Goal: Communication & Community: Participate in discussion

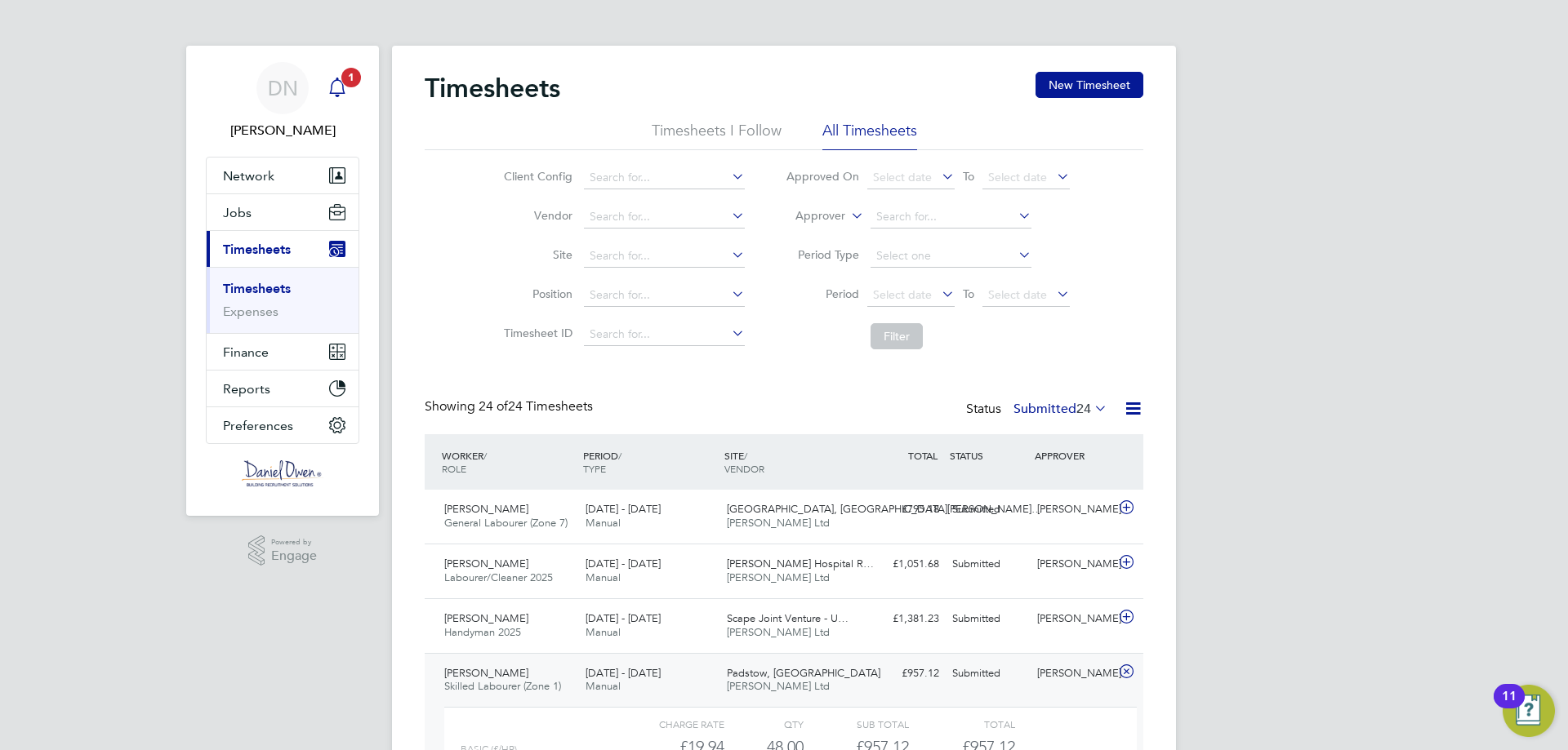
click at [345, 89] on icon "Main navigation" at bounding box center [337, 87] width 20 height 20
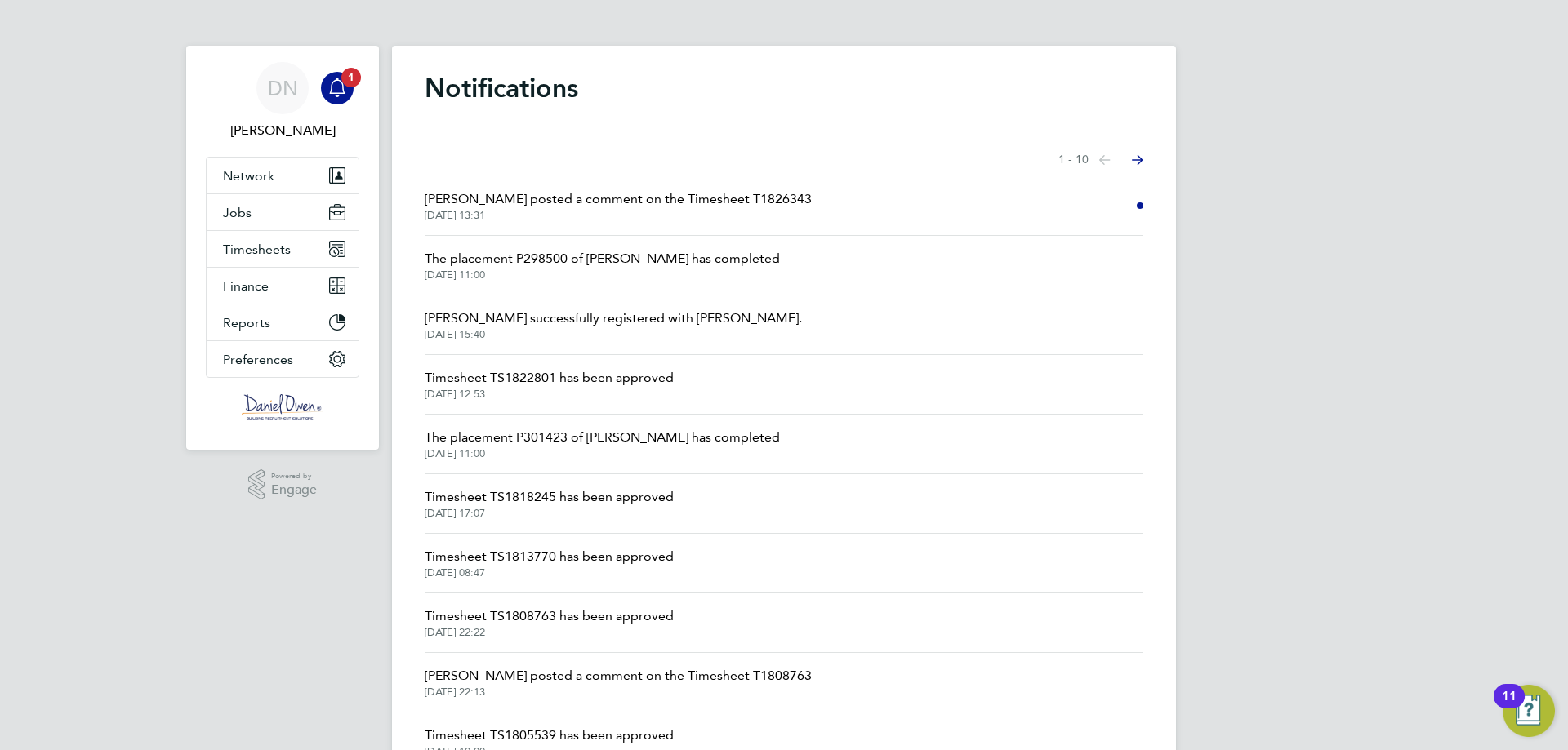
click at [618, 202] on span "[PERSON_NAME] posted a comment on the Timesheet T1826343" at bounding box center [618, 199] width 387 height 20
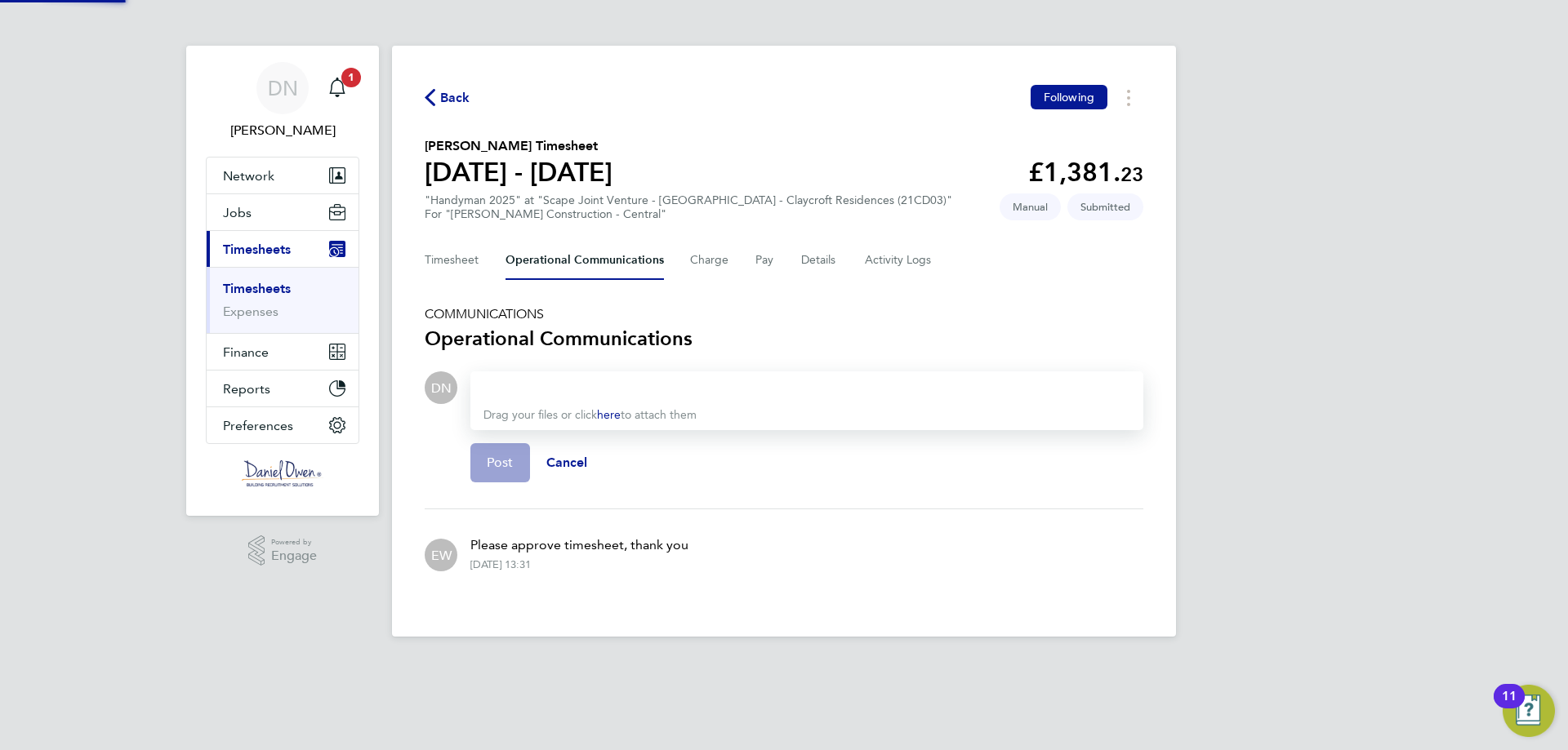
click at [649, 202] on div ""Handyman 2025" at "Scape Joint Venture - [GEOGRAPHIC_DATA] - Claycroft Residen…" at bounding box center [688, 207] width 528 height 28
click at [347, 169] on button "Network" at bounding box center [283, 176] width 152 height 36
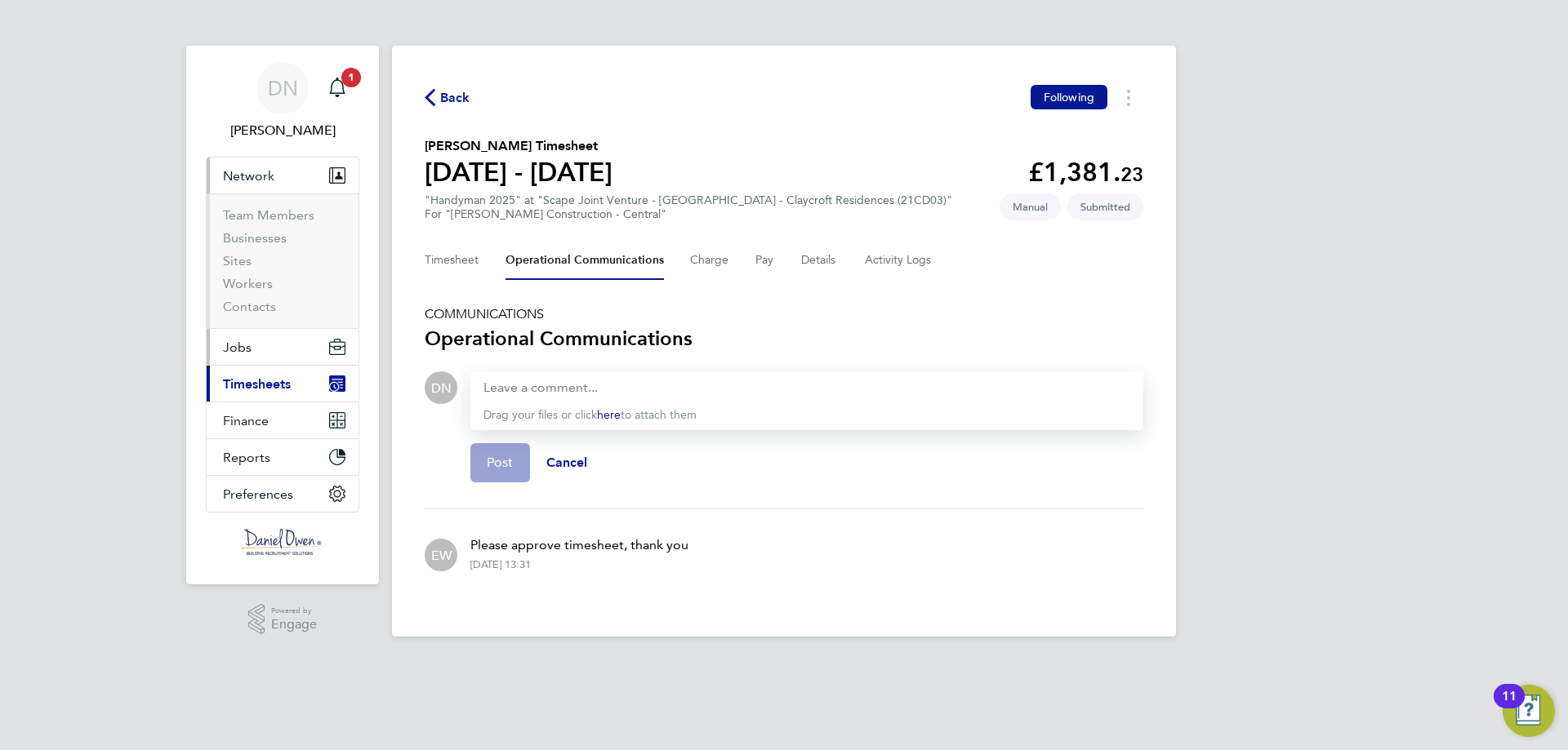
click at [273, 356] on button "Jobs" at bounding box center [283, 347] width 152 height 36
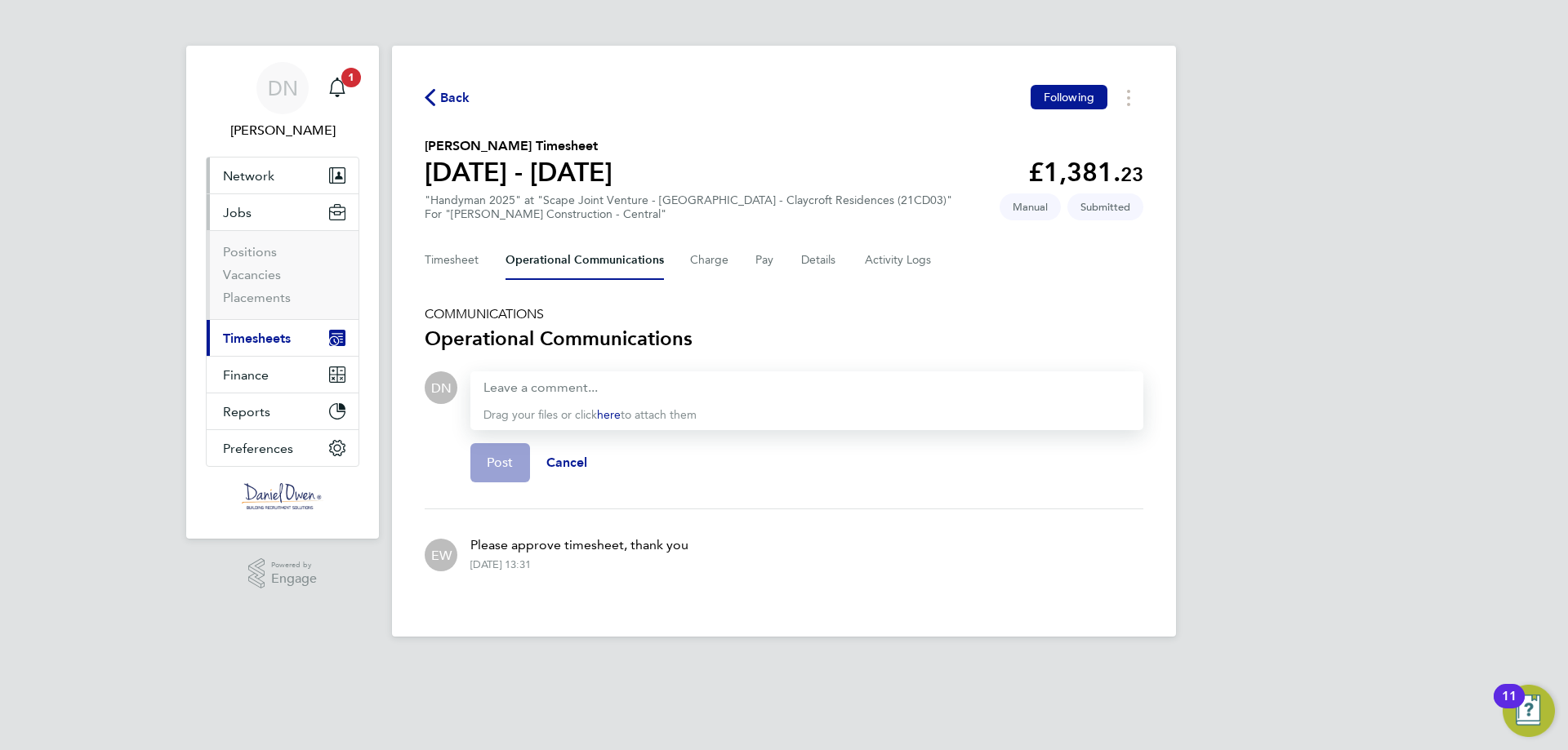
click at [273, 184] on button "Network" at bounding box center [283, 176] width 152 height 36
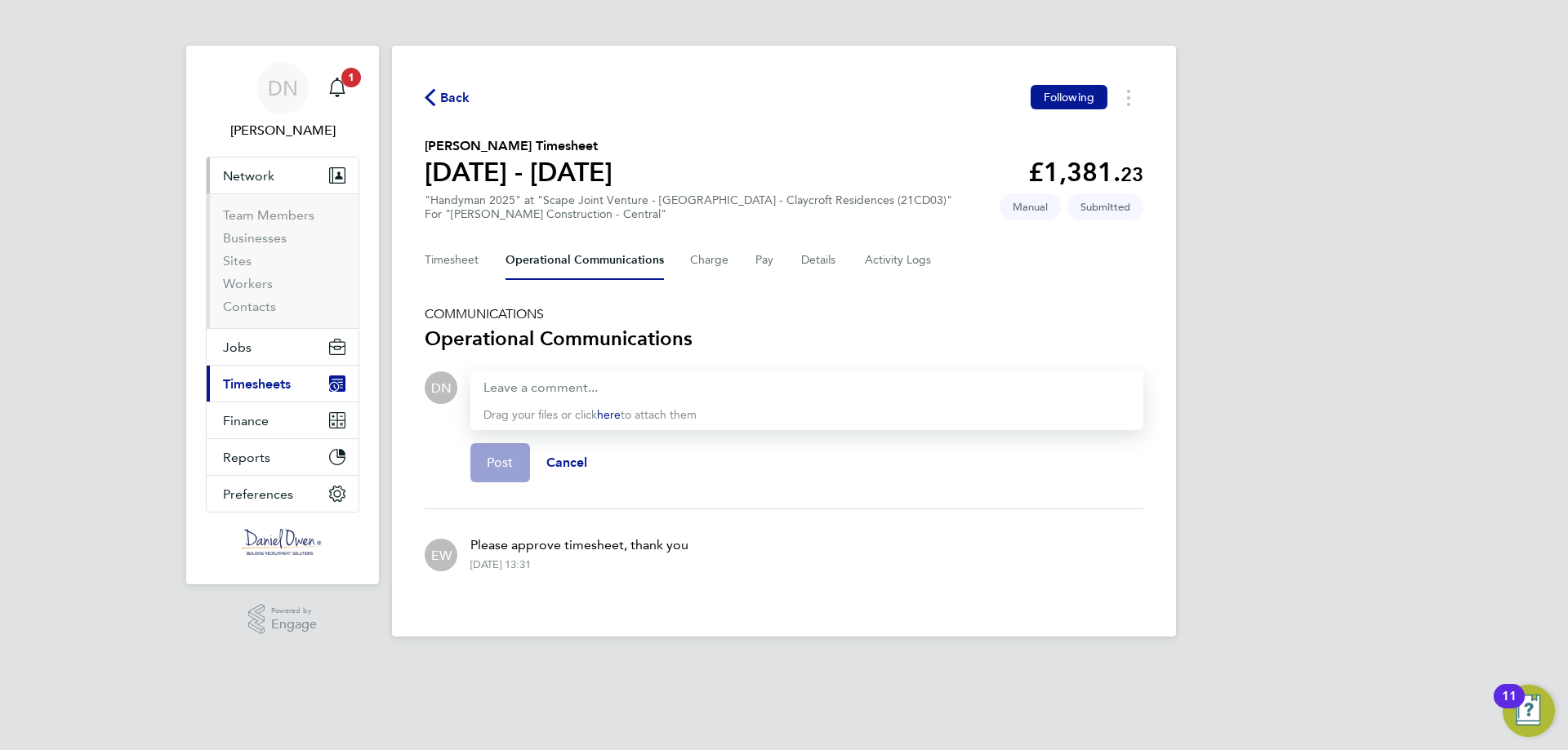
click at [260, 371] on button "Current page: Timesheets" at bounding box center [283, 384] width 152 height 36
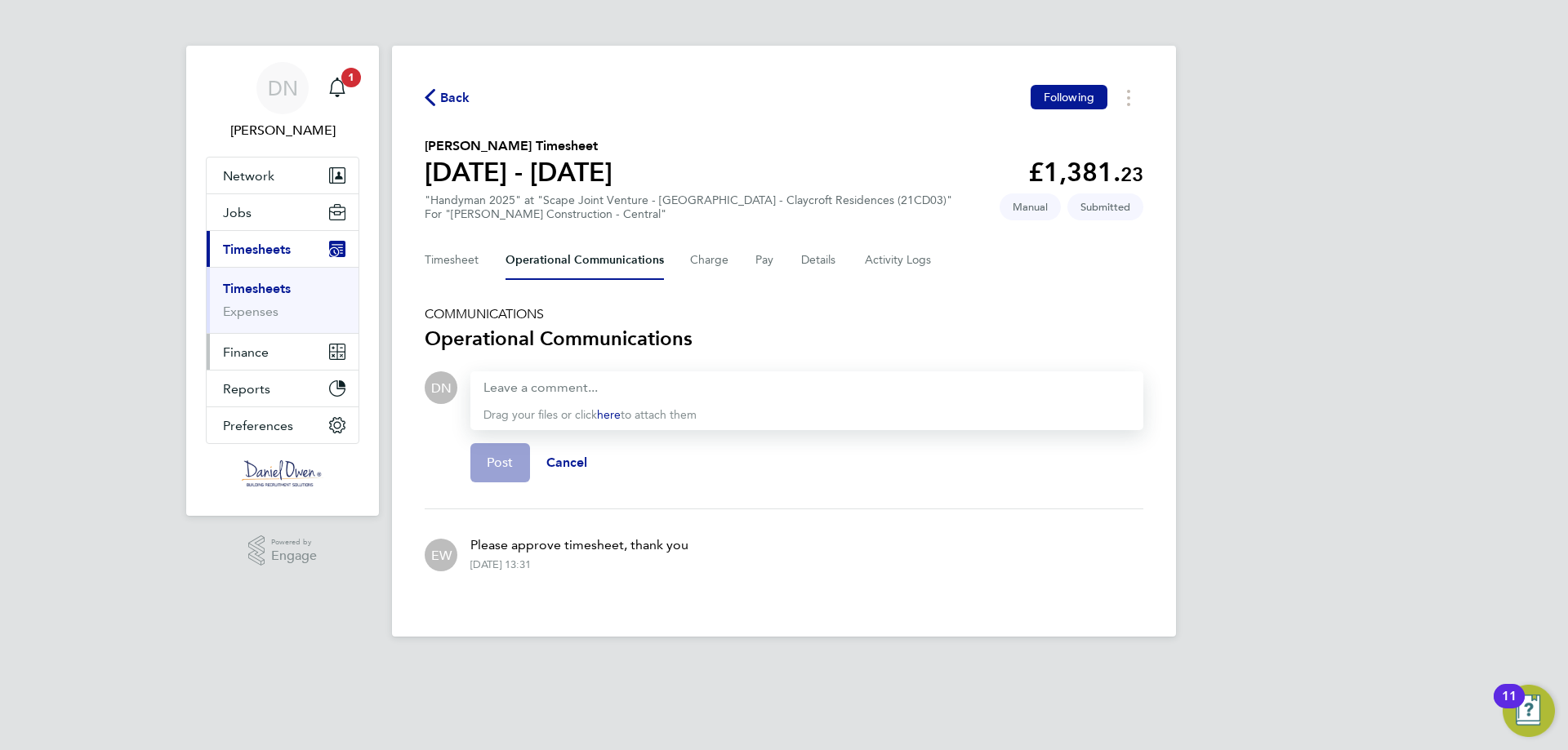
click at [256, 350] on span "Finance" at bounding box center [245, 352] width 46 height 16
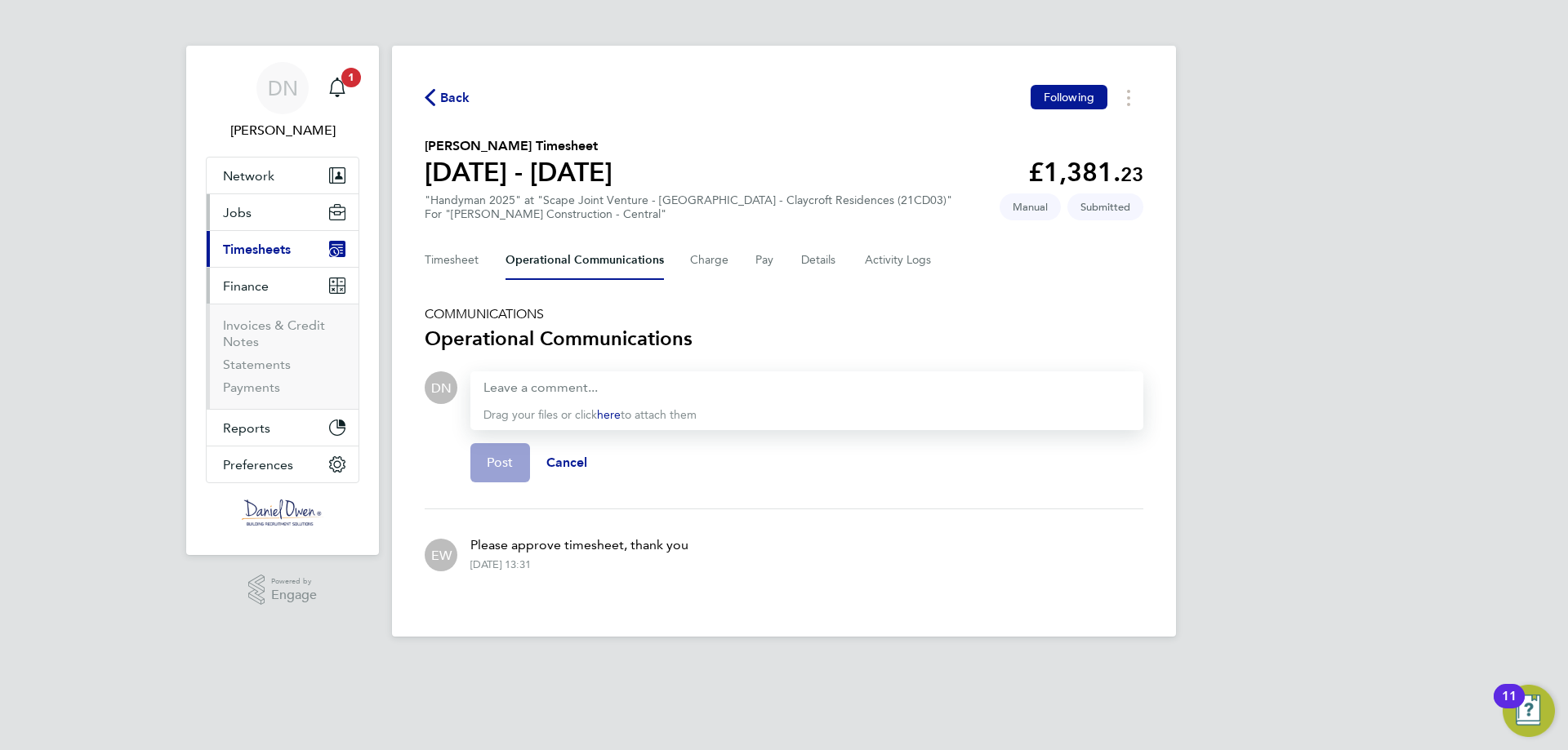
click at [275, 212] on button "Jobs" at bounding box center [283, 212] width 152 height 36
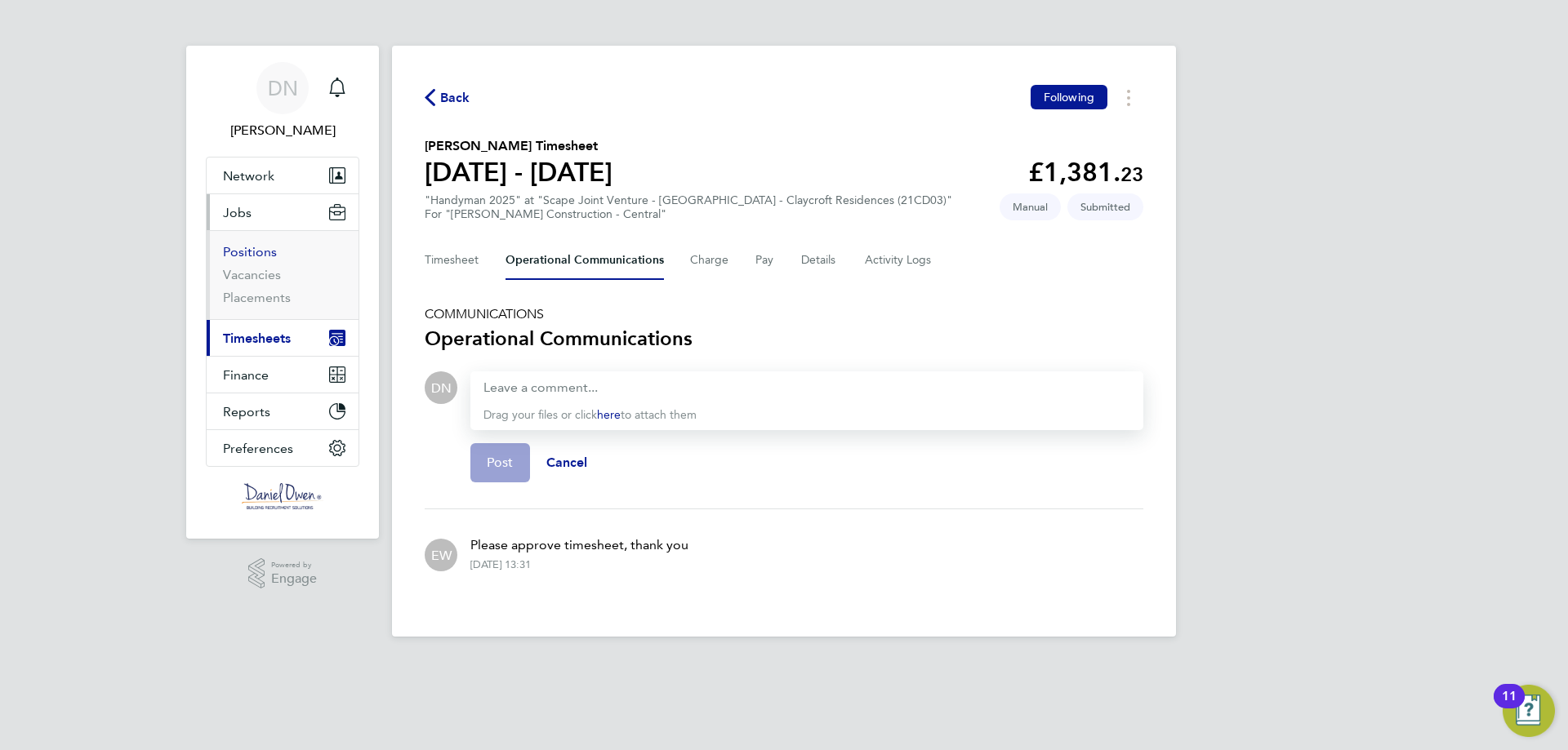
click at [264, 254] on link "Positions" at bounding box center [249, 252] width 54 height 16
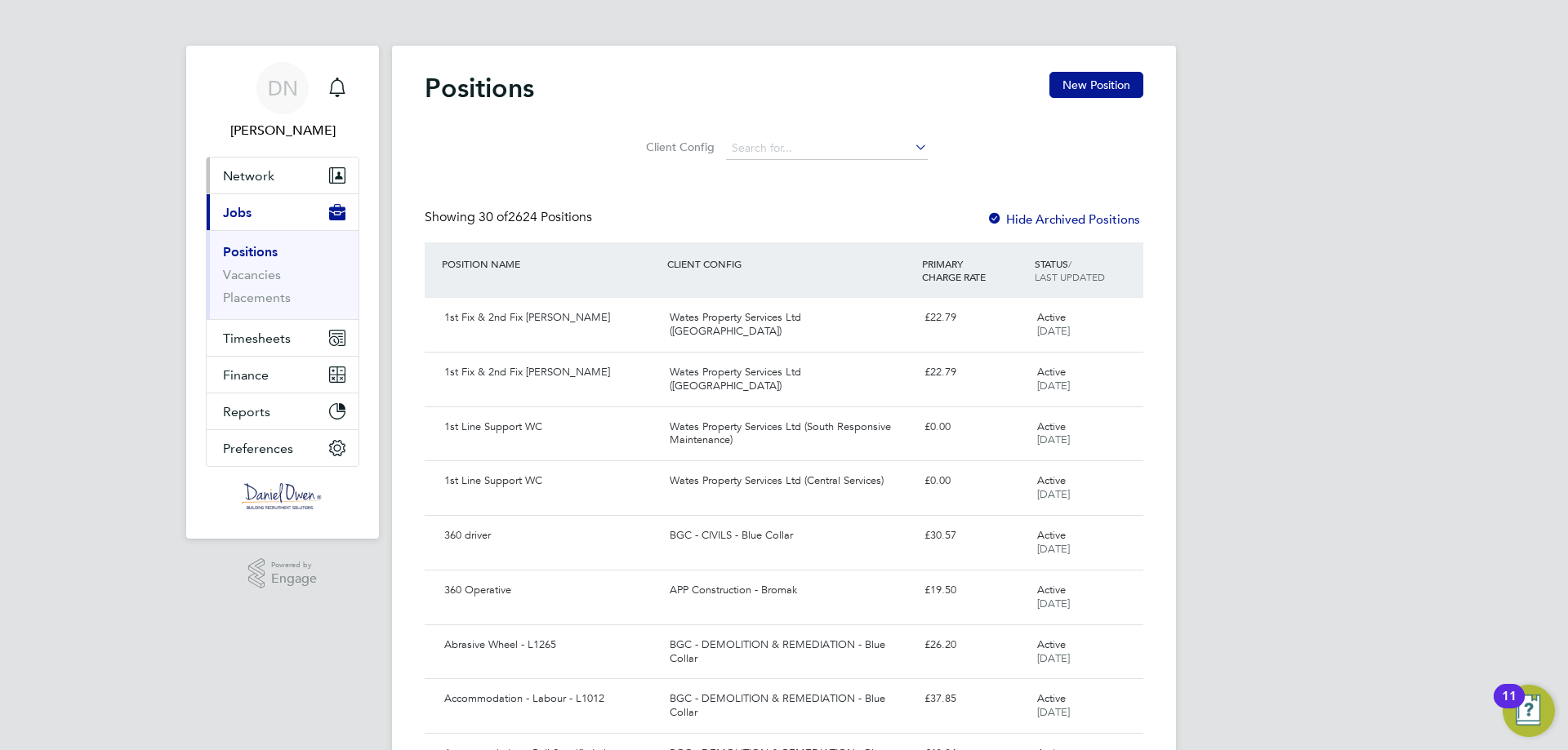
click at [229, 164] on button "Network" at bounding box center [283, 176] width 152 height 36
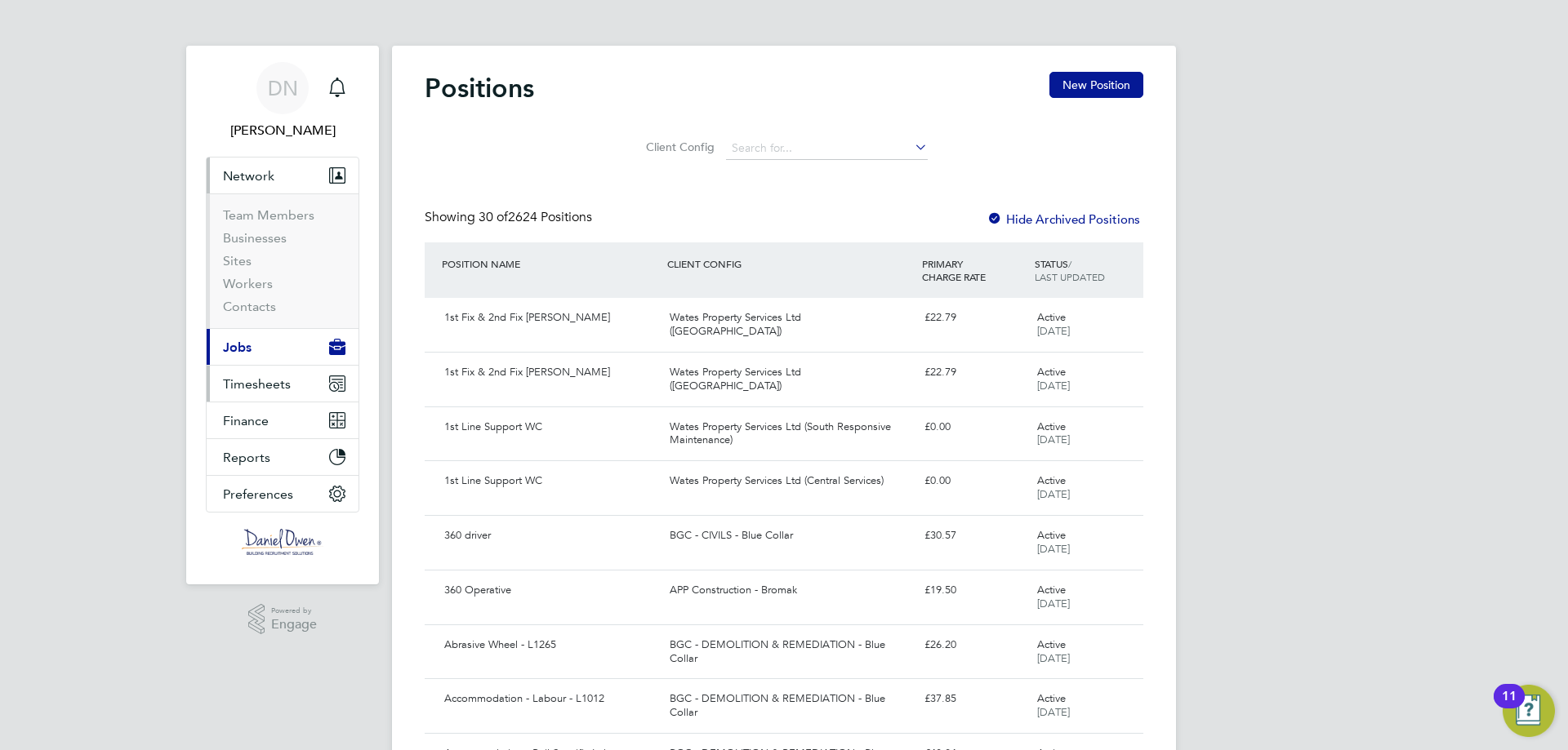
click at [254, 394] on button "Timesheets" at bounding box center [283, 384] width 152 height 36
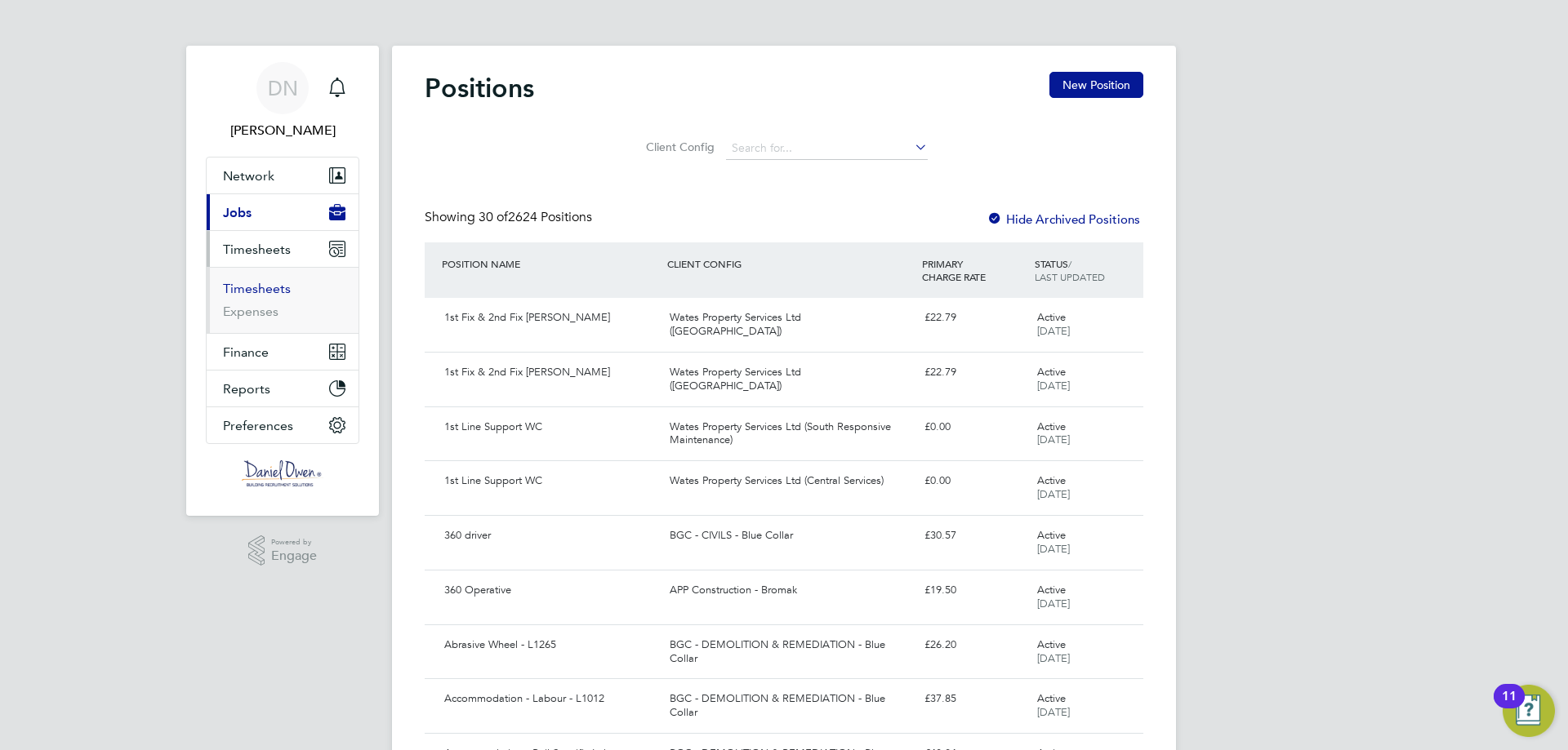
click at [266, 283] on link "Timesheets" at bounding box center [256, 288] width 68 height 16
